Goal: Task Accomplishment & Management: Manage account settings

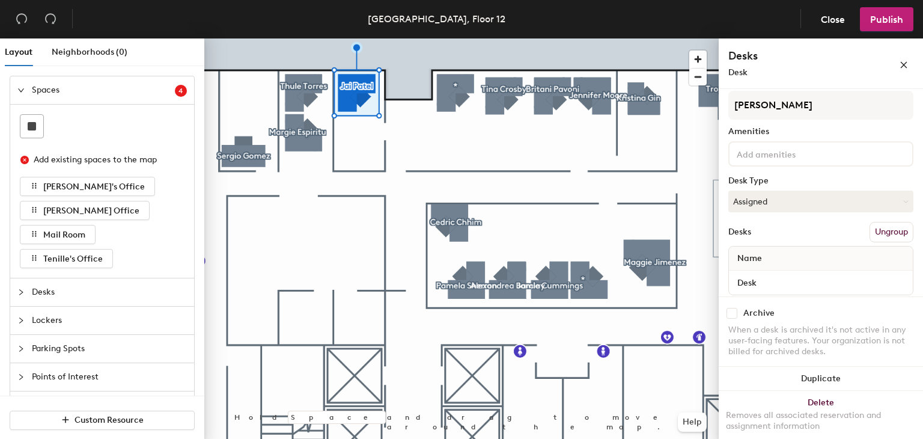
scroll to position [49, 0]
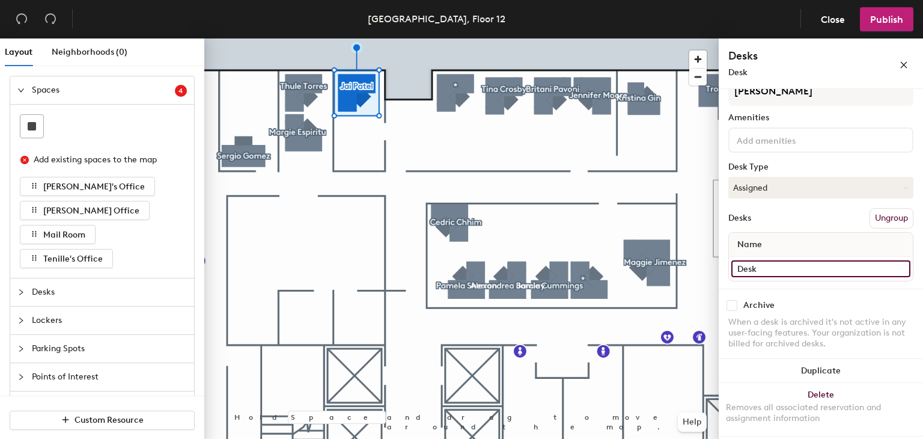
click at [782, 270] on input "Desk" at bounding box center [820, 268] width 179 height 17
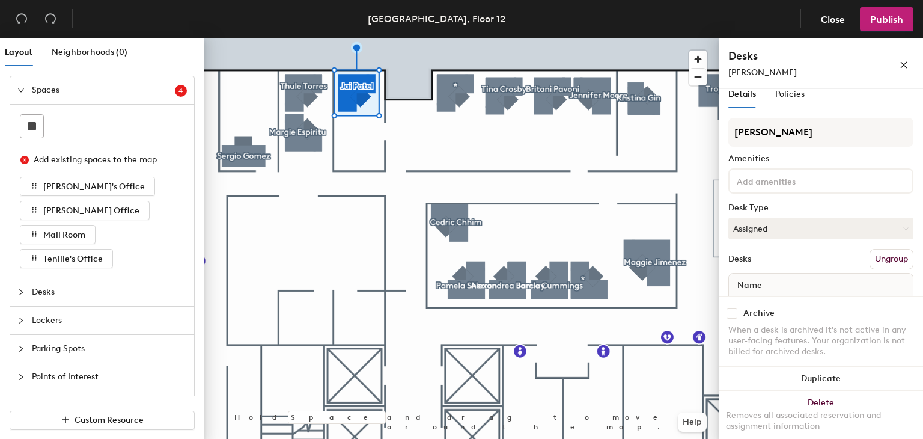
scroll to position [0, 0]
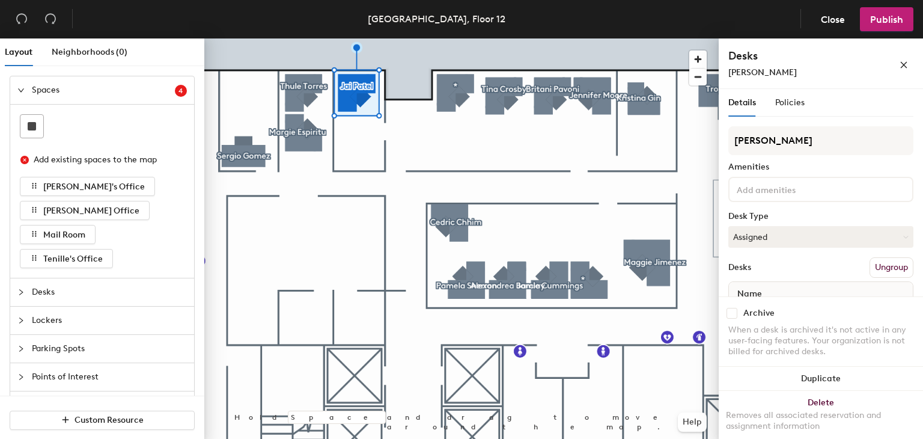
type input "Jai Patel"
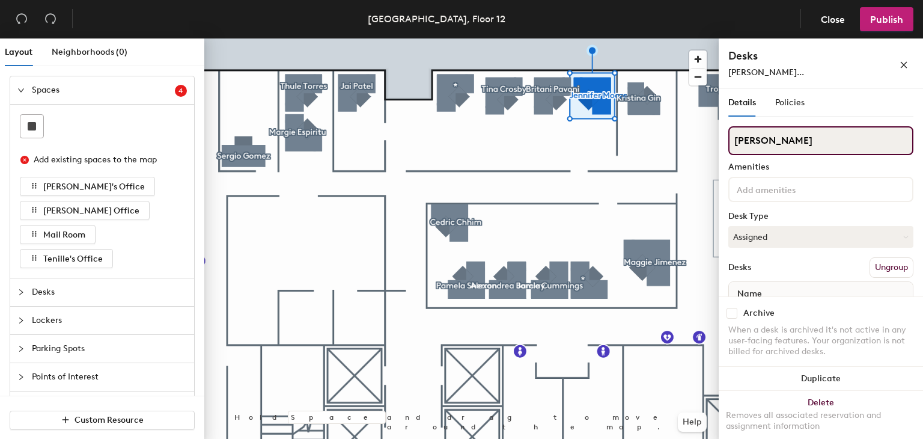
click at [810, 135] on input "Jennifer Moore" at bounding box center [820, 140] width 185 height 29
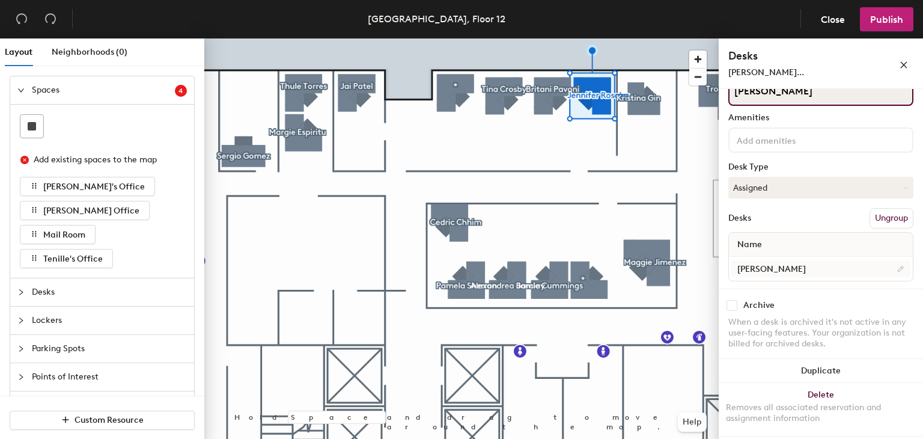
type input "Jennifer Rosales"
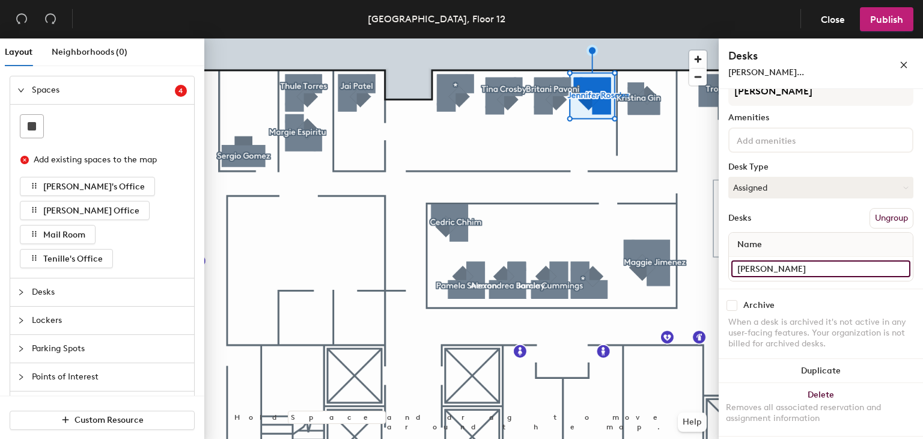
click at [797, 260] on input "Jennifer Moore" at bounding box center [820, 268] width 179 height 17
click at [803, 264] on input "Jennifer Moore" at bounding box center [820, 268] width 179 height 17
type input "Jennifer Rosales"
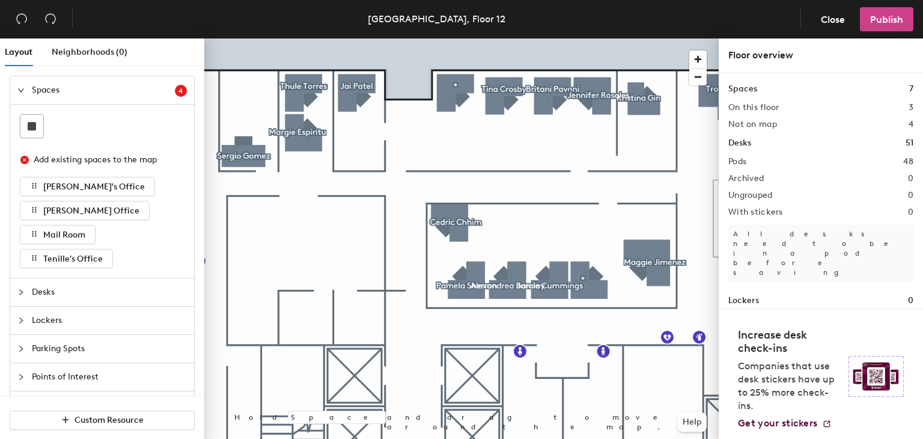
click at [883, 25] on button "Publish" at bounding box center [886, 19] width 53 height 24
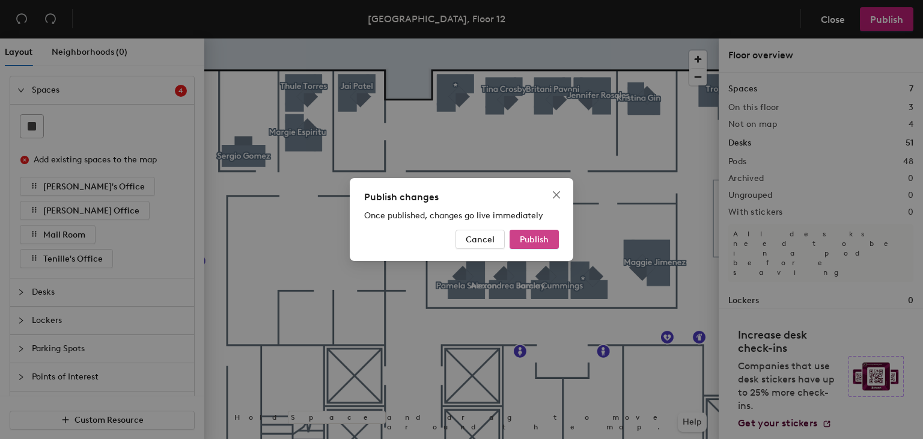
click at [545, 241] on span "Publish" at bounding box center [534, 239] width 29 height 10
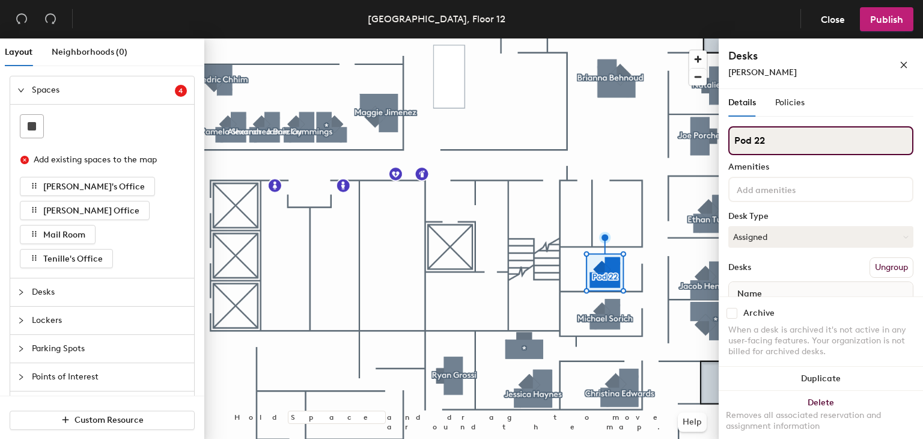
click at [670, 142] on div "Layout Neighborhoods (0) Spaces 4 Add existing spaces to the map [PERSON_NAME]'…" at bounding box center [461, 240] width 923 height 405
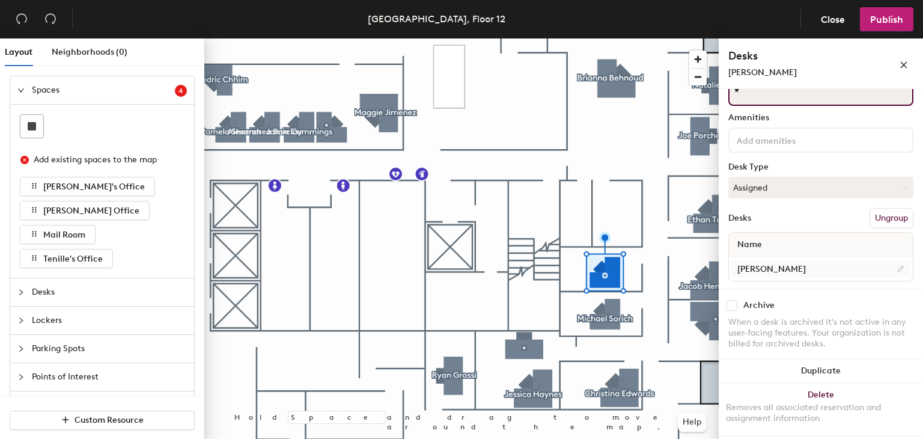
type input "*"
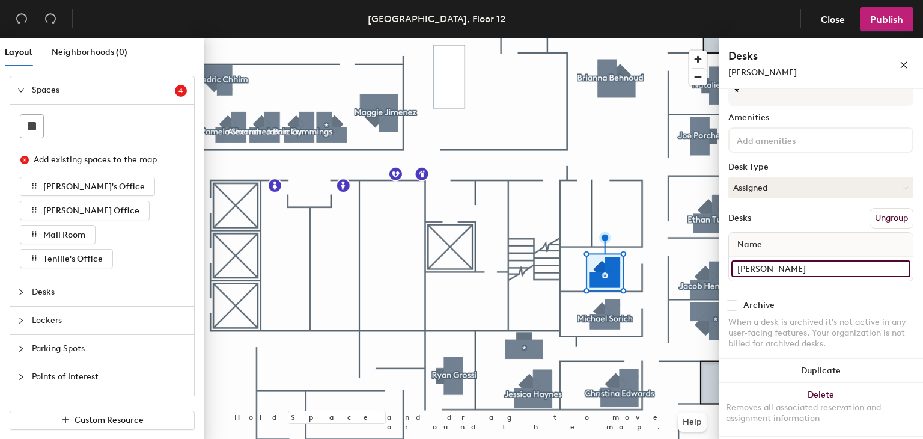
click at [788, 263] on input "[PERSON_NAME]" at bounding box center [820, 268] width 179 height 17
type input "Unassigned"
click at [800, 209] on div "Desks Ungroup" at bounding box center [820, 218] width 185 height 20
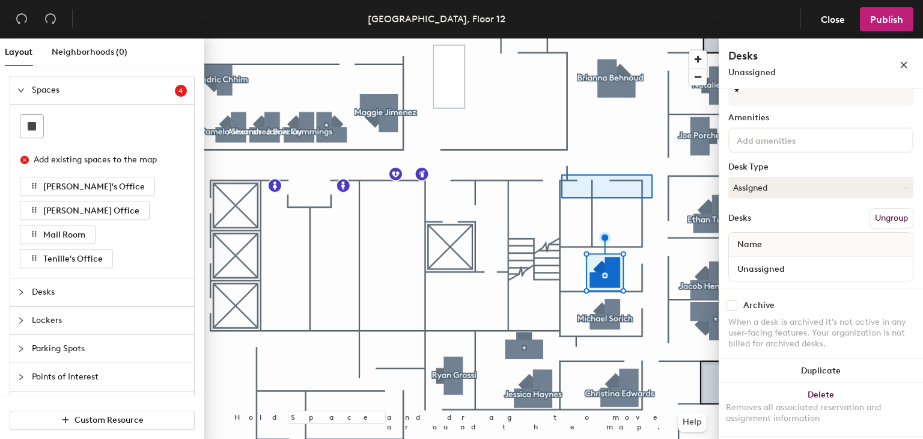
click at [561, 38] on div at bounding box center [461, 38] width 514 height 0
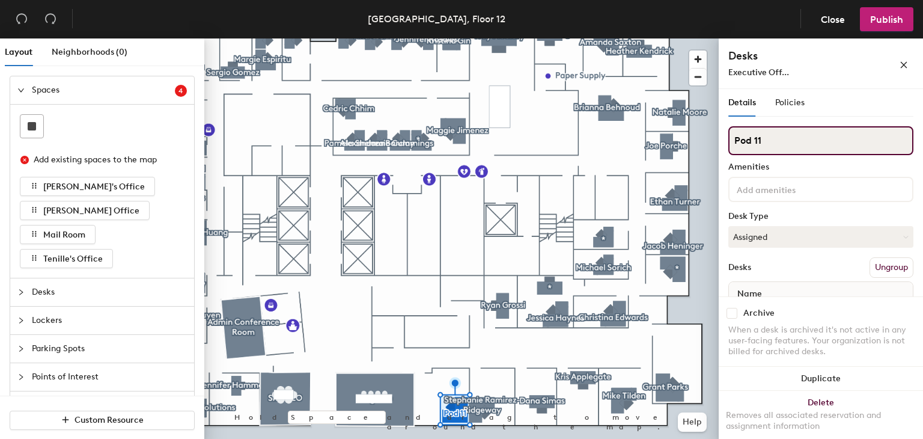
click at [558, 127] on div "Layout Neighborhoods (0) Spaces 4 Add existing spaces to the map [PERSON_NAME]'…" at bounding box center [461, 240] width 923 height 405
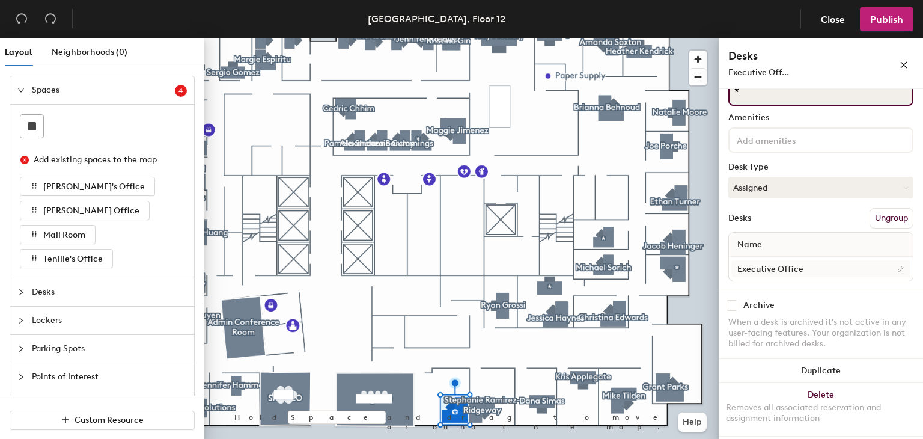
type input "*"
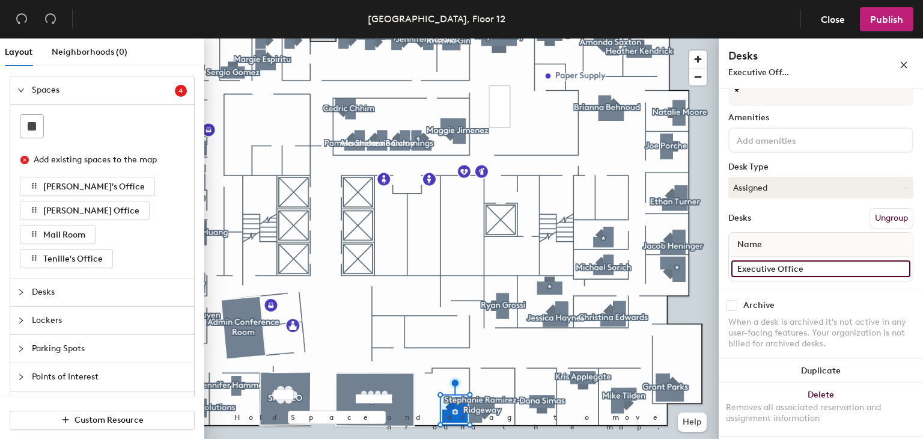
click at [822, 264] on input "Executive Office" at bounding box center [820, 268] width 179 height 17
type input "E"
type input "Unassigned"
click at [819, 210] on div "Desks Ungroup" at bounding box center [820, 218] width 185 height 20
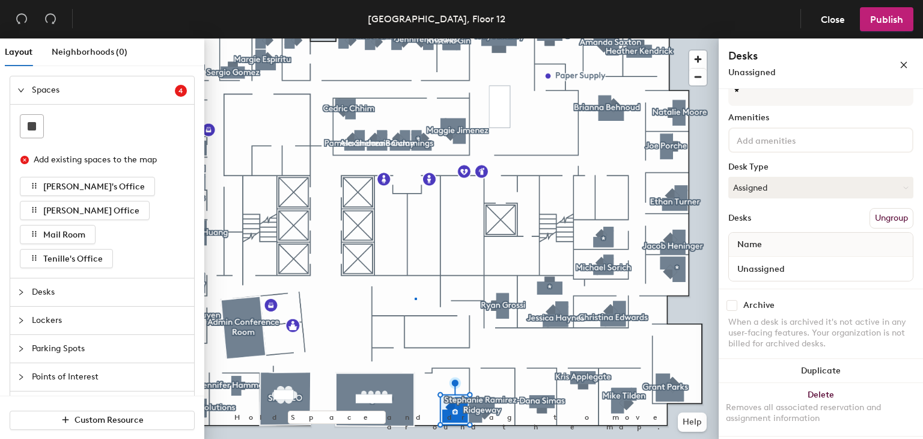
click at [415, 38] on div at bounding box center [461, 38] width 514 height 0
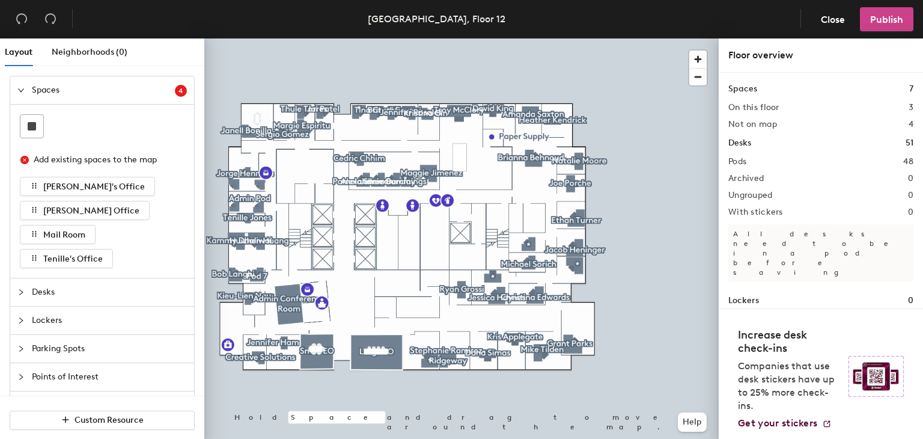
click at [881, 17] on span "Publish" at bounding box center [886, 19] width 33 height 11
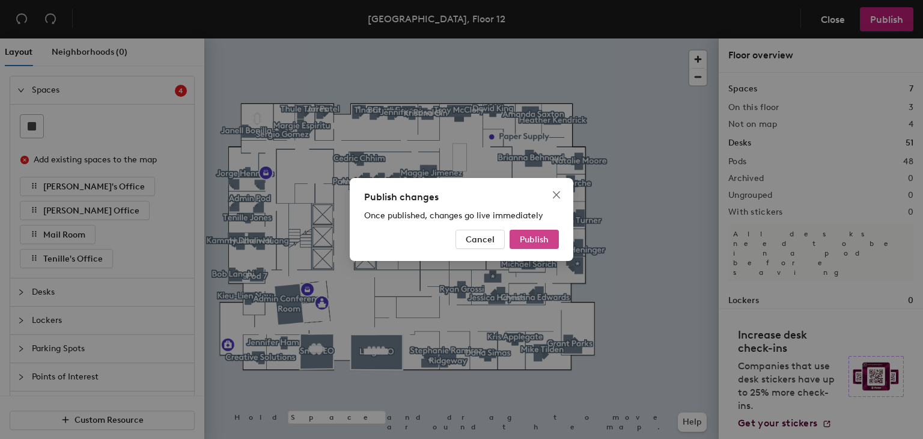
click at [535, 234] on span "Publish" at bounding box center [534, 239] width 29 height 10
